Goal: Check status: Check status

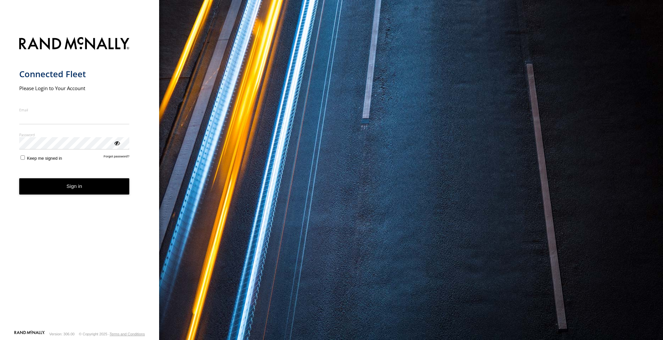
click at [38, 104] on form "Connected Fleet Please Login to Your Account Email Enter a valid login email ad…" at bounding box center [79, 181] width 121 height 297
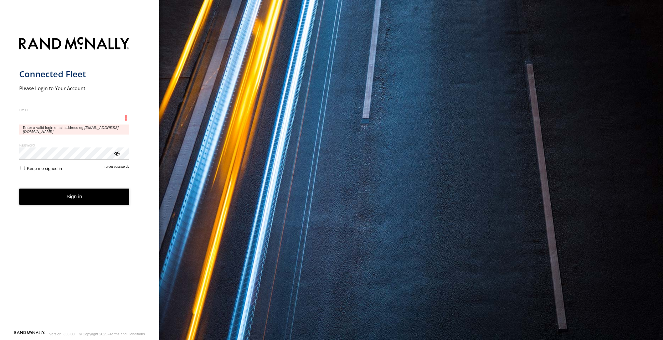
click at [39, 117] on input "Email" at bounding box center [74, 118] width 110 height 12
paste input "**********"
type input "**********"
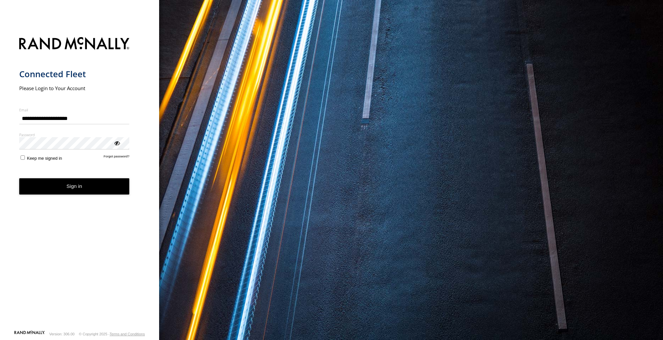
click at [103, 192] on button "Sign in" at bounding box center [74, 186] width 110 height 16
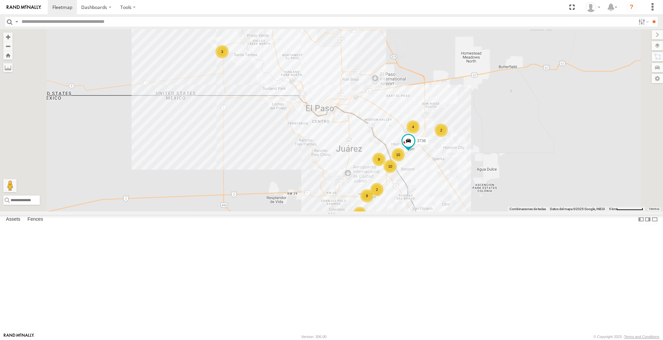
click at [0, 0] on span at bounding box center [0, 0] width 0 height 0
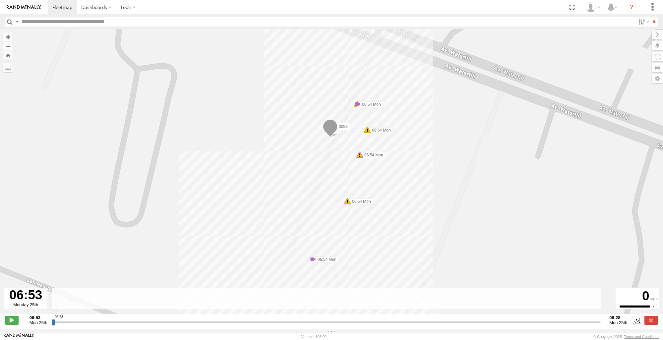
click at [12, 59] on button "Zoom Home" at bounding box center [7, 55] width 9 height 9
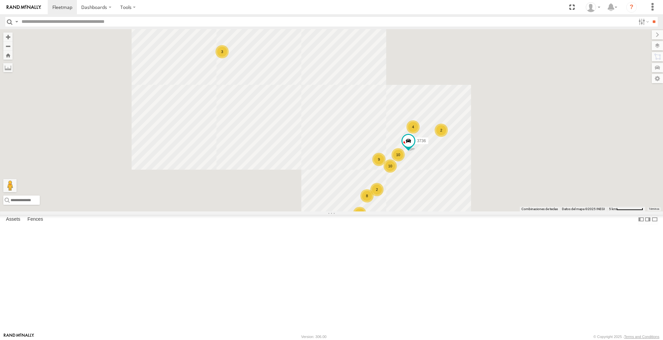
click at [0, 0] on div at bounding box center [0, 0] width 0 height 0
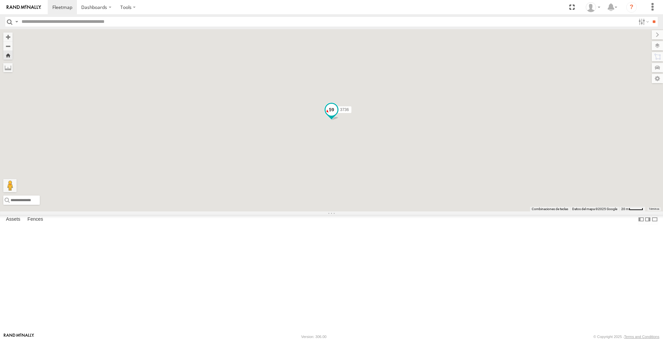
click at [337, 116] on span at bounding box center [332, 110] width 12 height 12
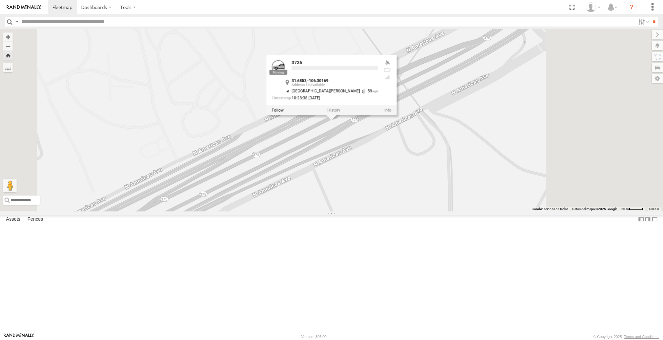
click at [340, 113] on label at bounding box center [334, 110] width 13 height 5
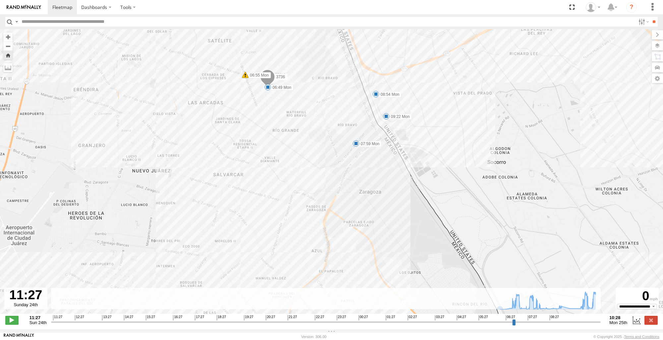
drag, startPoint x: 400, startPoint y: 199, endPoint x: 405, endPoint y: 172, distance: 27.2
click at [405, 172] on div "3736 06:49 Mon 06:55 Mon 07:13 Mon 07:14 Mon 07:31 Mon 07:59 Mon 08:54 Mon 09:2…" at bounding box center [331, 175] width 663 height 292
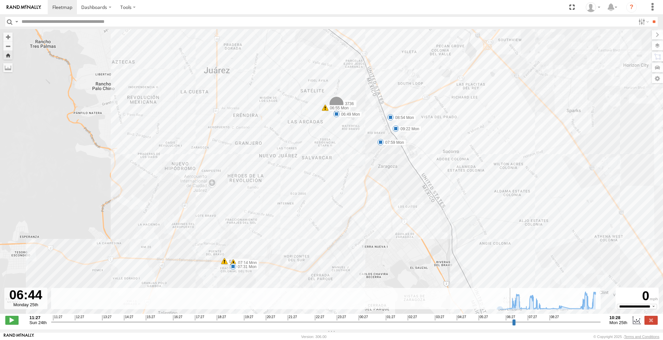
drag, startPoint x: 52, startPoint y: 325, endPoint x: 510, endPoint y: 336, distance: 458.2
click at [510, 325] on input "range" at bounding box center [326, 322] width 550 height 6
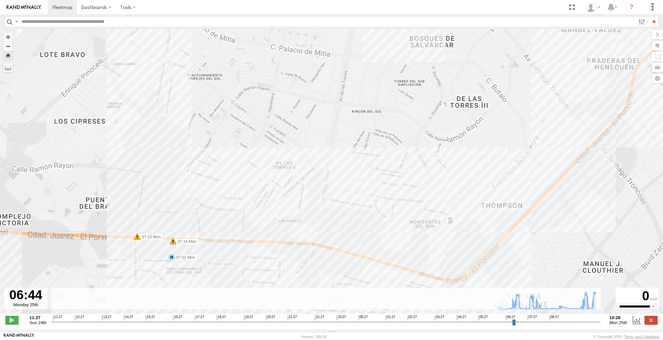
click at [155, 252] on div "3736 06:49 Mon 06:55 Mon 07:13 Mon 07:14 Mon 07:31 Mon 07:59 Mon 08:54 Mon 09:2…" at bounding box center [331, 175] width 663 height 292
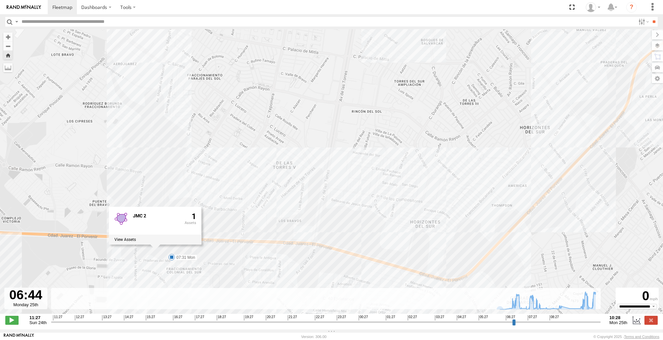
click at [399, 243] on div "3736 06:49 Mon 06:55 Mon 07:13 Mon 07:14 Mon 07:31 Mon 07:59 Mon 08:54 Mon 09:2…" at bounding box center [331, 175] width 663 height 292
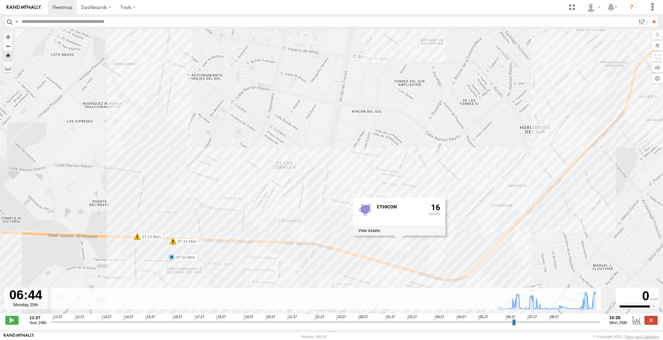
click at [10, 59] on button "Zoom Home" at bounding box center [7, 55] width 9 height 9
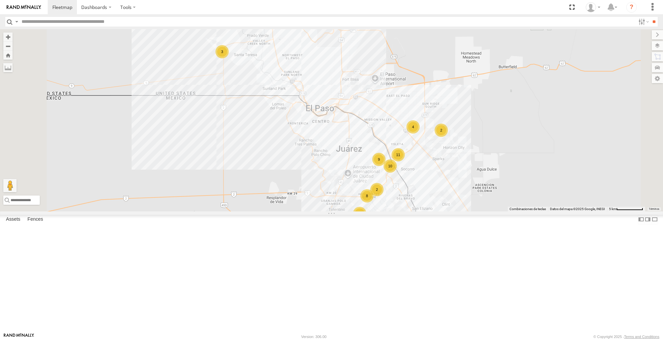
click at [0, 0] on span at bounding box center [0, 0] width 0 height 0
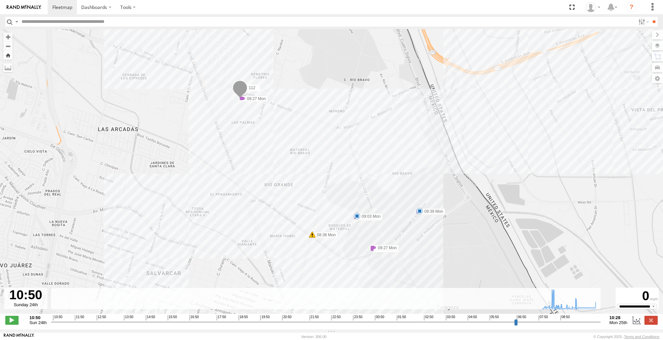
click at [9, 54] on button "Zoom Home" at bounding box center [7, 55] width 9 height 9
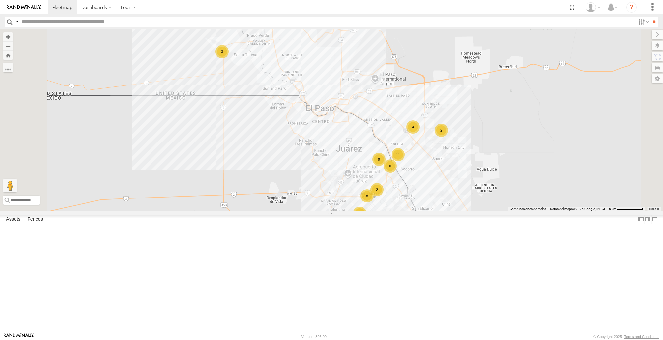
click at [0, 0] on span at bounding box center [0, 0] width 0 height 0
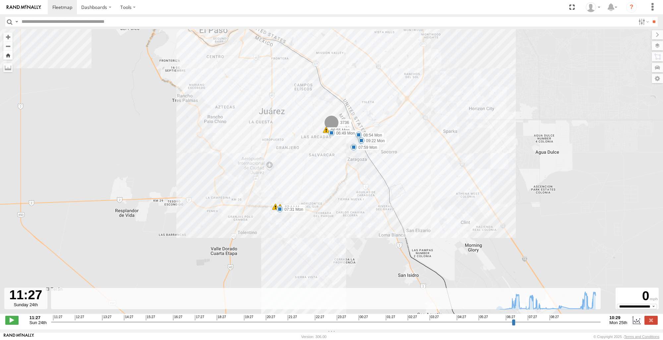
click at [11, 56] on button "Zoom Home" at bounding box center [7, 55] width 9 height 9
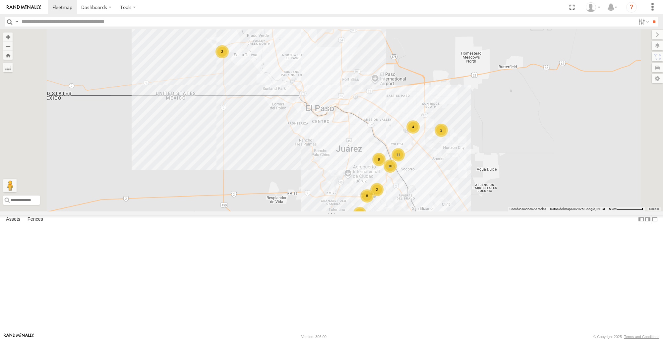
scroll to position [33, 0]
click at [0, 0] on span at bounding box center [0, 0] width 0 height 0
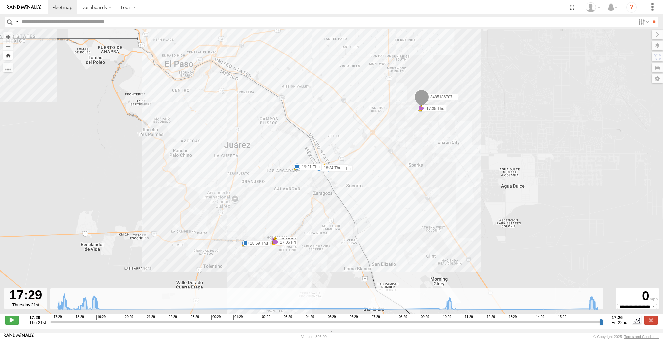
click at [7, 57] on button "Zoom Home" at bounding box center [7, 55] width 9 height 9
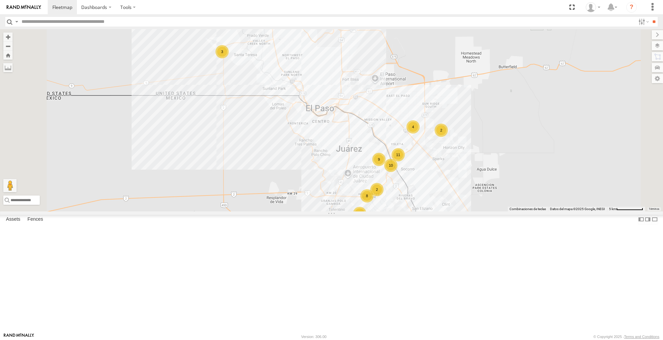
scroll to position [0, 0]
click at [0, 0] on span at bounding box center [0, 0] width 0 height 0
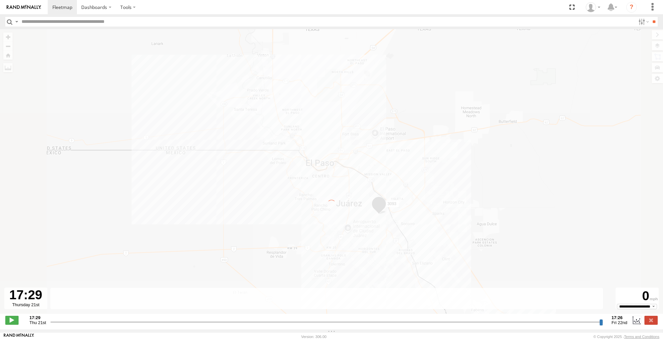
type input "**********"
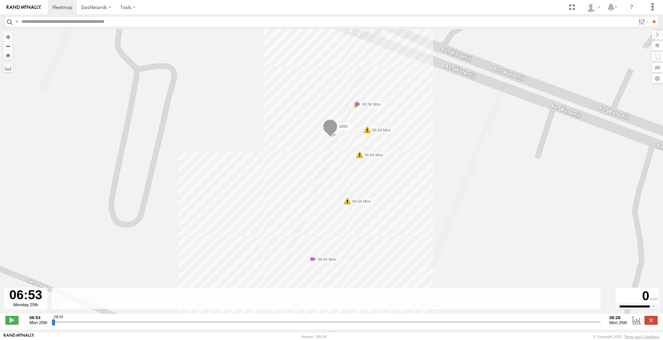
click at [25, 7] on img at bounding box center [24, 7] width 34 height 5
